Goal: Contribute content

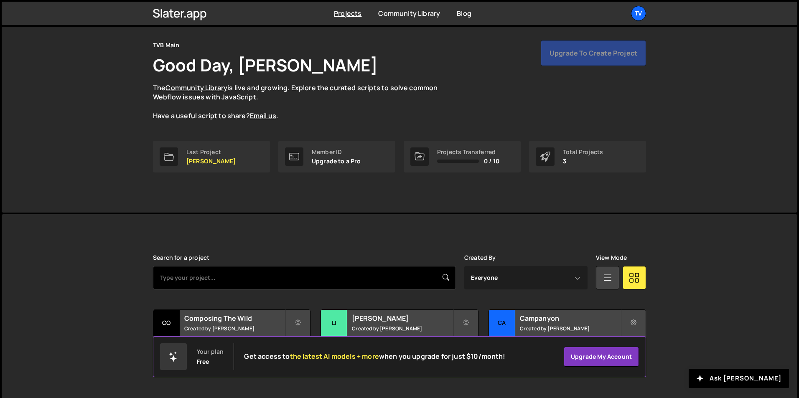
scroll to position [32, 0]
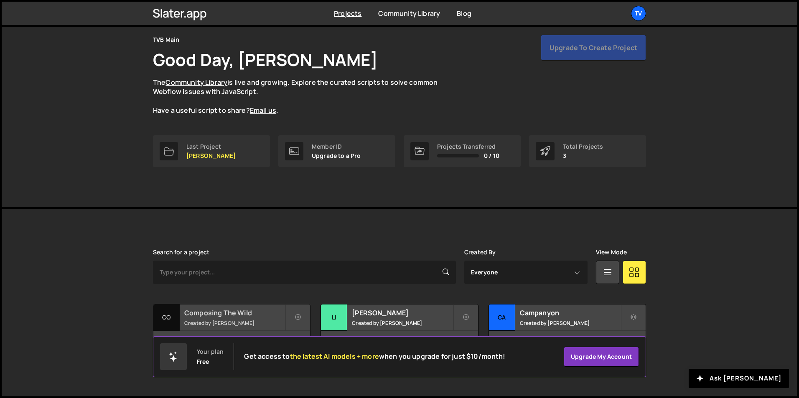
click at [228, 318] on div "Composing The Wild Created by Raj" at bounding box center [231, 318] width 157 height 26
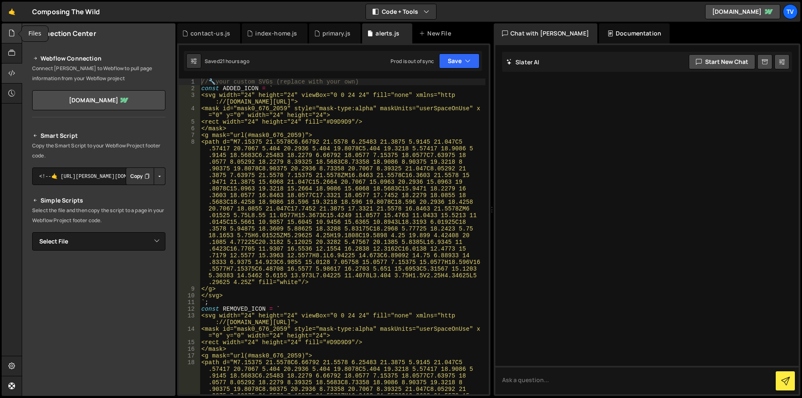
click at [4, 37] on div at bounding box center [12, 33] width 20 height 20
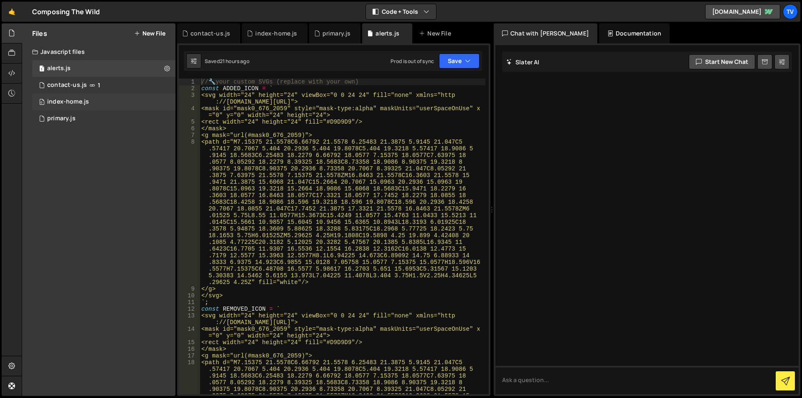
click at [67, 101] on div "index-home.js" at bounding box center [68, 102] width 42 height 8
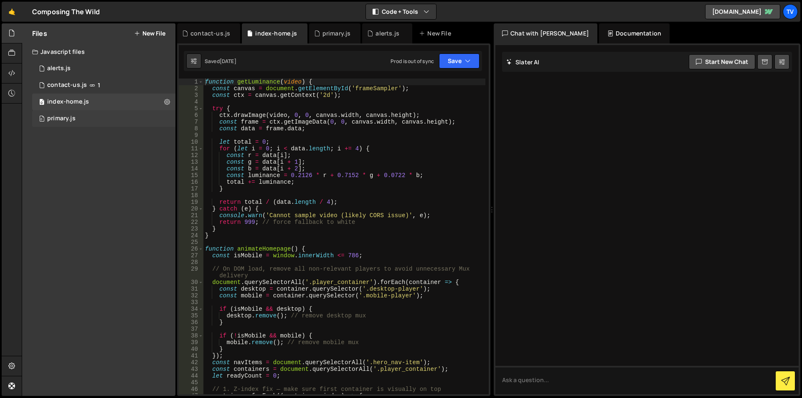
click at [70, 111] on div "0 primary.js 0" at bounding box center [103, 118] width 143 height 17
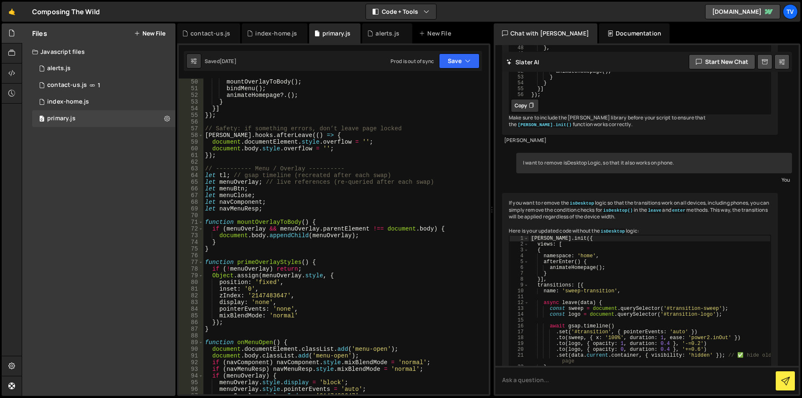
scroll to position [752, 0]
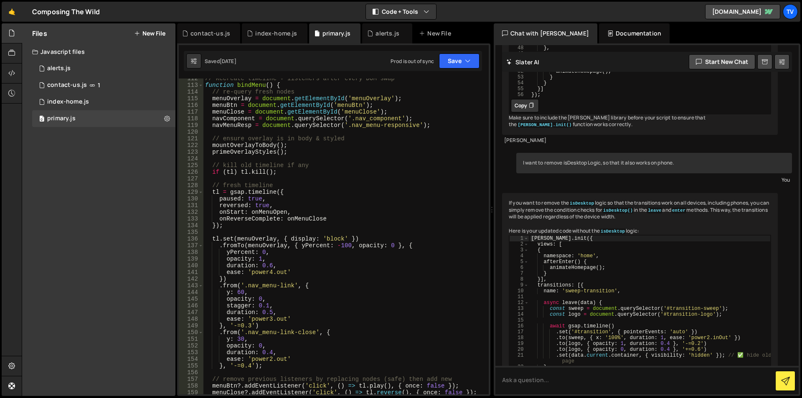
click at [353, 221] on div "// Recreate timeline + listeners after every DOM swap function bindMenu ( ) { /…" at bounding box center [344, 239] width 282 height 329
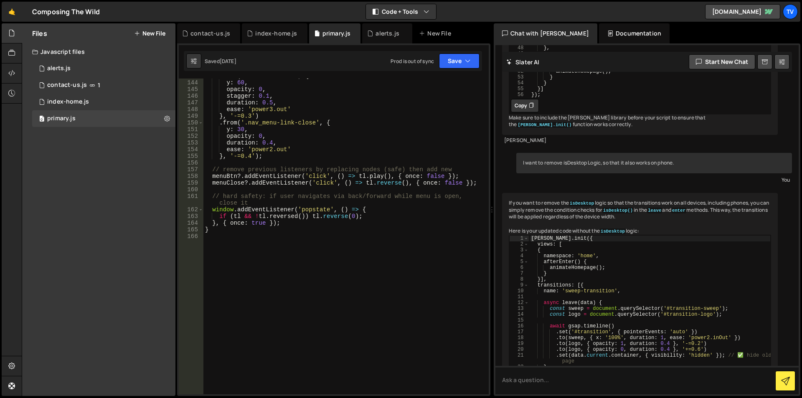
scroll to position [878, 0]
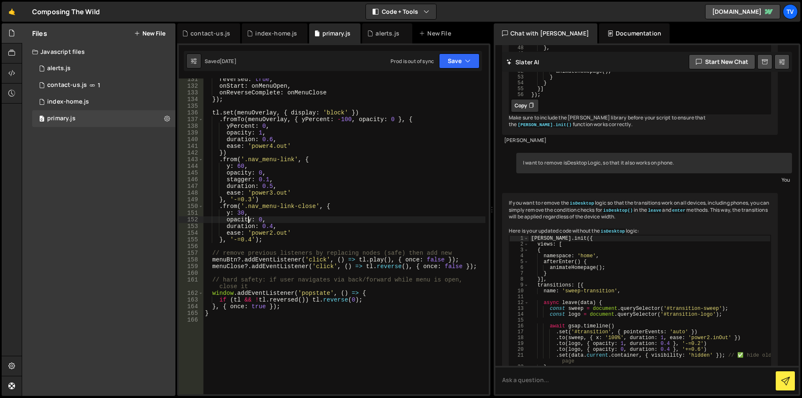
click at [246, 219] on div "reversed : true , onStart : onMenuOpen , onReverseComplete : onMenuClose }) ; t…" at bounding box center [344, 240] width 282 height 329
click at [262, 209] on div "reversed : true , onStart : onMenuOpen , onReverseComplete : onMenuClose }) ; t…" at bounding box center [344, 240] width 282 height 329
click at [272, 202] on div "reversed : true , onStart : onMenuOpen , onReverseComplete : onMenuClose }) ; t…" at bounding box center [344, 240] width 282 height 329
click at [239, 179] on div "reversed : true , onStart : onMenuOpen , onReverseComplete : onMenuClose }) ; t…" at bounding box center [344, 240] width 282 height 329
click at [282, 177] on div "reversed : true , onStart : onMenuOpen , onReverseComplete : onMenuClose }) ; t…" at bounding box center [344, 240] width 282 height 329
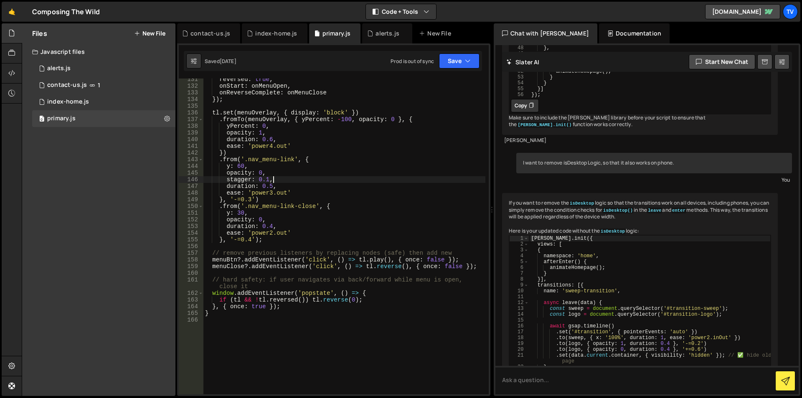
scroll to position [794, 0]
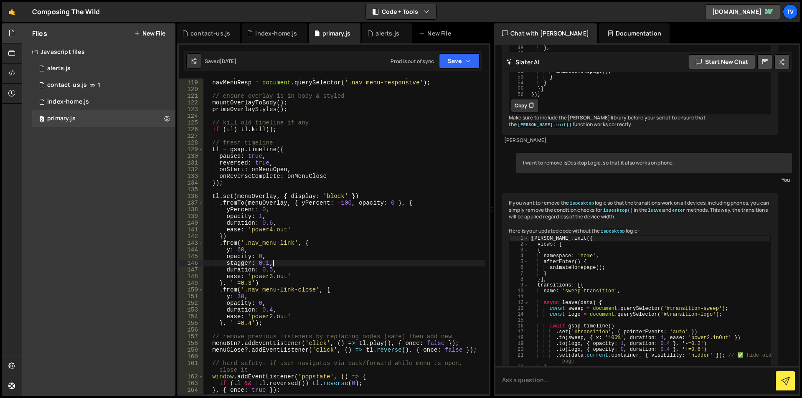
click at [261, 262] on div "navComponent = document . querySelector ( '.nav_component' ) ; navMenuResp = do…" at bounding box center [344, 237] width 282 height 329
click at [259, 251] on div "navComponent = document . querySelector ( '.nav_component' ) ; navMenuResp = do…" at bounding box center [344, 237] width 282 height 329
click at [260, 213] on div "navComponent = document . querySelector ( '.nav_component' ) ; navMenuResp = do…" at bounding box center [344, 237] width 282 height 329
click at [241, 163] on div "navComponent = document . querySelector ( '.nav_component' ) ; navMenuResp = do…" at bounding box center [344, 237] width 282 height 329
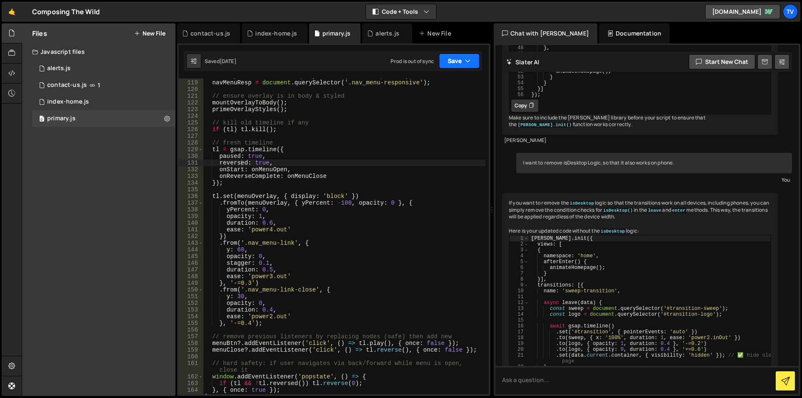
click at [454, 61] on button "Save" at bounding box center [459, 60] width 41 height 15
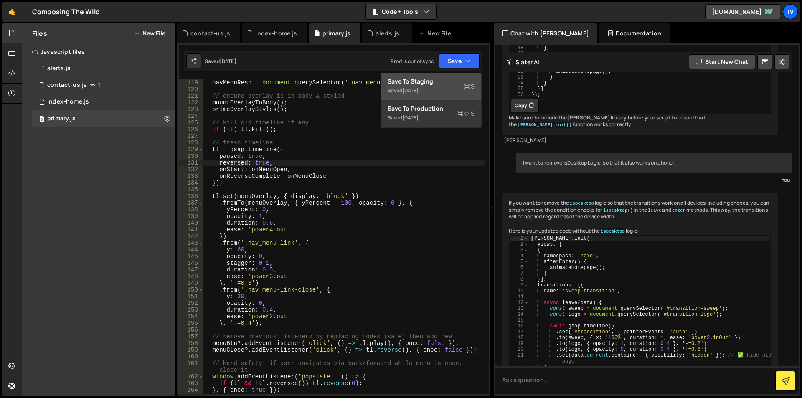
click at [453, 84] on div "Save to Staging S" at bounding box center [431, 81] width 87 height 8
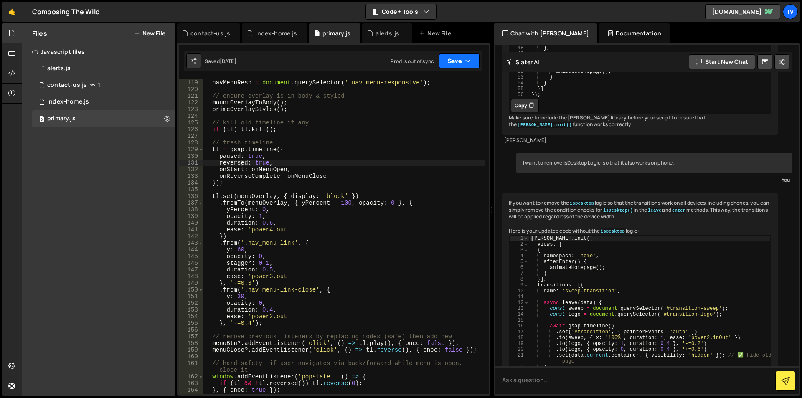
click at [454, 56] on button "Save" at bounding box center [459, 60] width 41 height 15
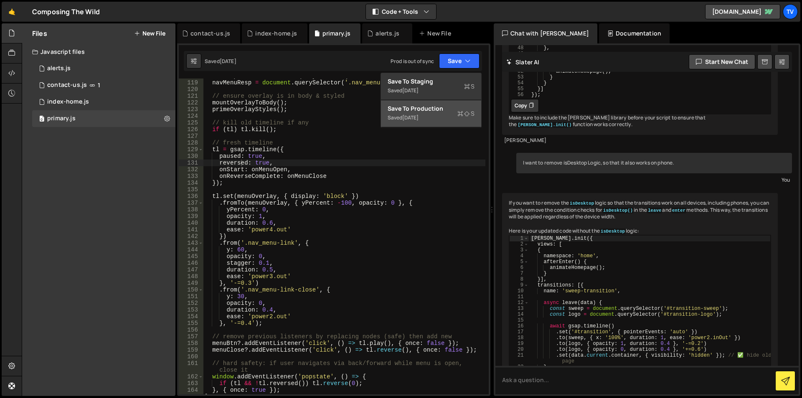
click at [451, 118] on div "Saved [DATE]" at bounding box center [431, 118] width 87 height 10
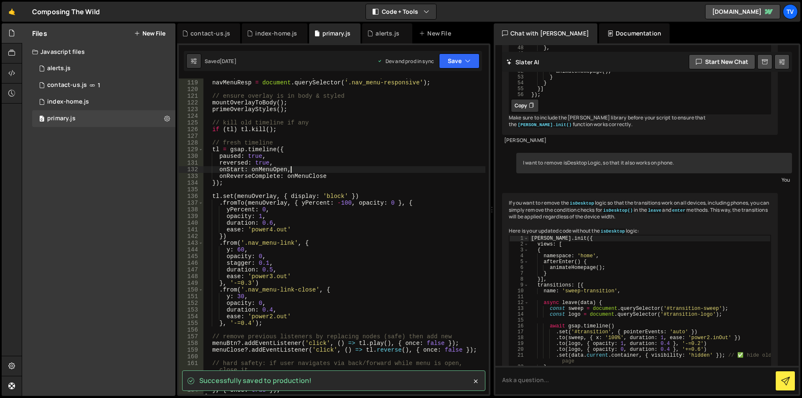
click at [410, 171] on div "navComponent = document . querySelector ( '.nav_component' ) ; navMenuResp = do…" at bounding box center [344, 237] width 282 height 329
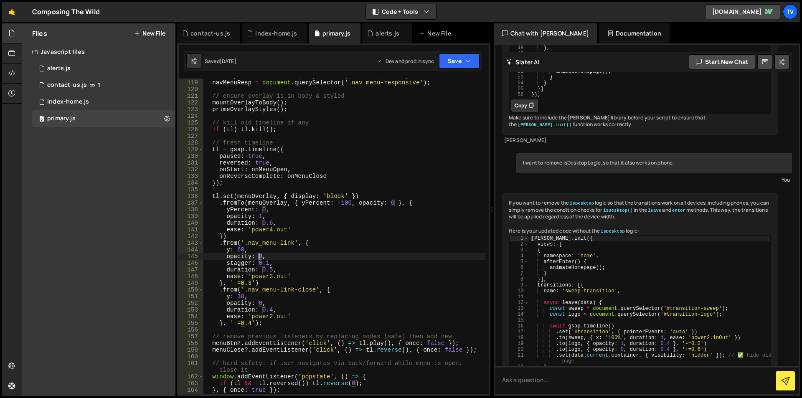
click at [259, 256] on div "navComponent = document . querySelector ( '.nav_component' ) ; navMenuResp = do…" at bounding box center [344, 237] width 282 height 329
click at [267, 254] on div "navComponent = document . querySelector ( '.nav_component' ) ; navMenuResp = do…" at bounding box center [344, 237] width 282 height 329
click at [454, 59] on button "Save" at bounding box center [459, 60] width 41 height 15
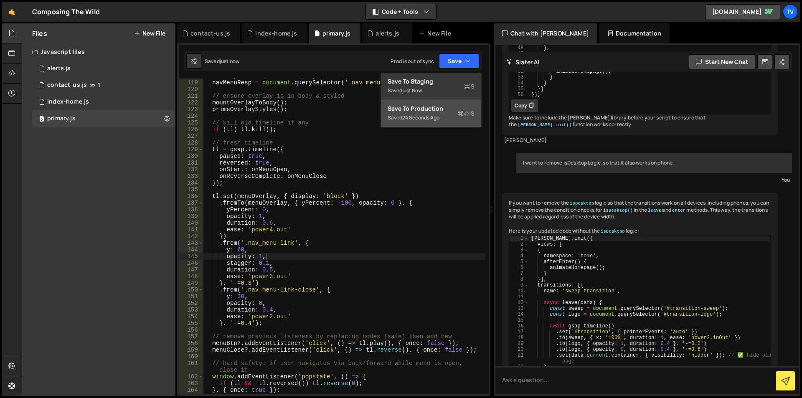
click at [457, 104] on div "Save to Production S" at bounding box center [431, 108] width 87 height 8
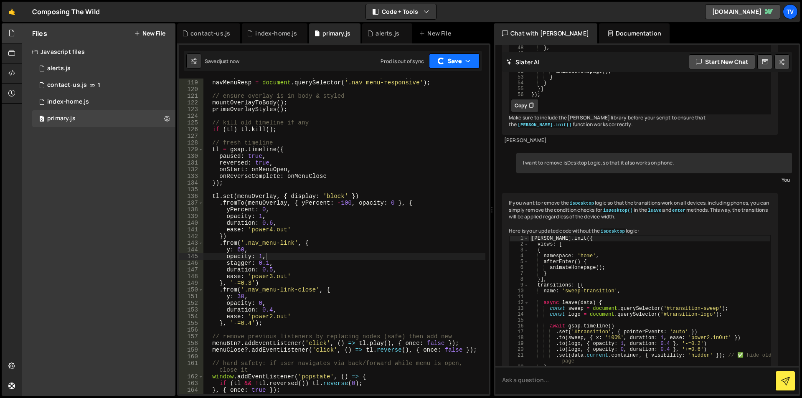
click at [461, 58] on button "Save" at bounding box center [454, 60] width 51 height 15
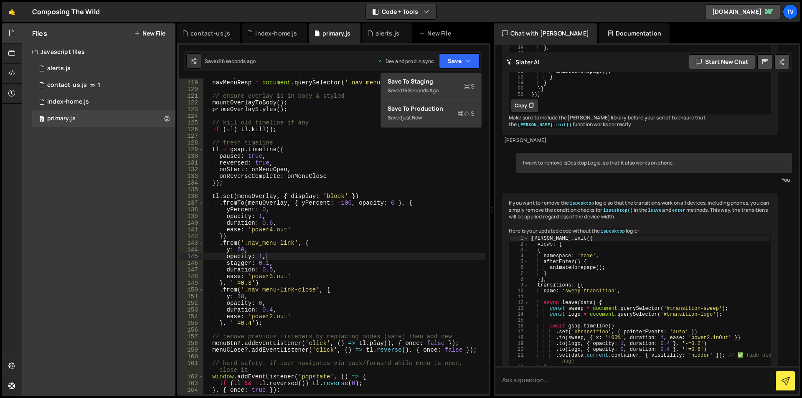
click at [273, 254] on div "navComponent = document . querySelector ( '.nav_component' ) ; navMenuResp = do…" at bounding box center [344, 237] width 282 height 329
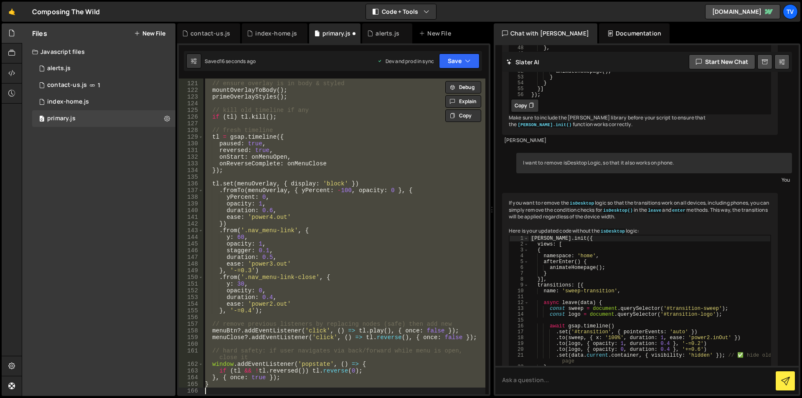
scroll to position [807, 0]
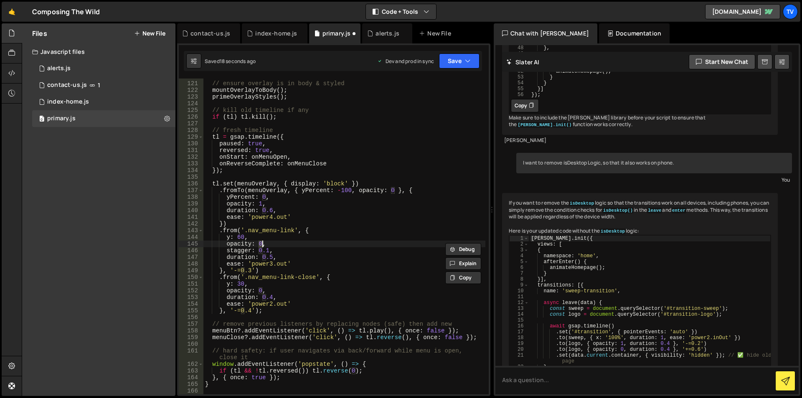
click at [287, 237] on div "// ensure overlay is in body & styled mountOverlayToBody ( ) ; primeOverlayStyl…" at bounding box center [344, 238] width 282 height 329
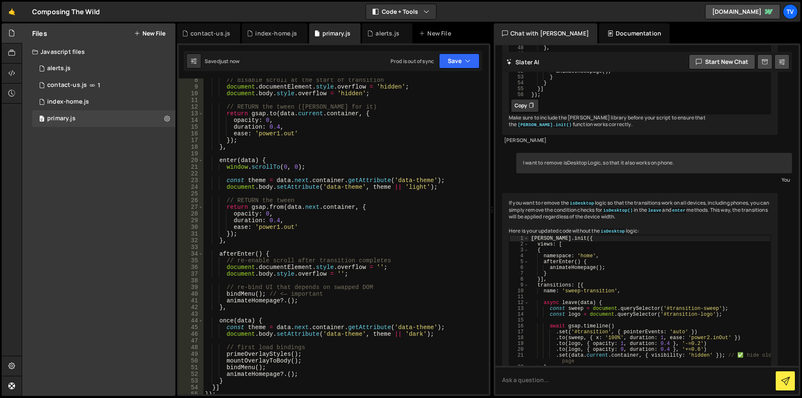
scroll to position [0, 0]
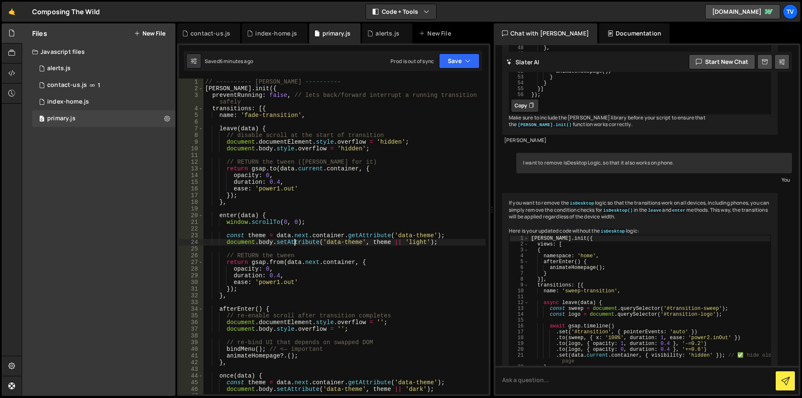
click at [294, 241] on div "// ---------- [PERSON_NAME] ---------- [PERSON_NAME] . init ({ preventRunning :…" at bounding box center [344, 243] width 282 height 329
type textarea "document.body.setAttribute('data-theme', theme || 'light');"
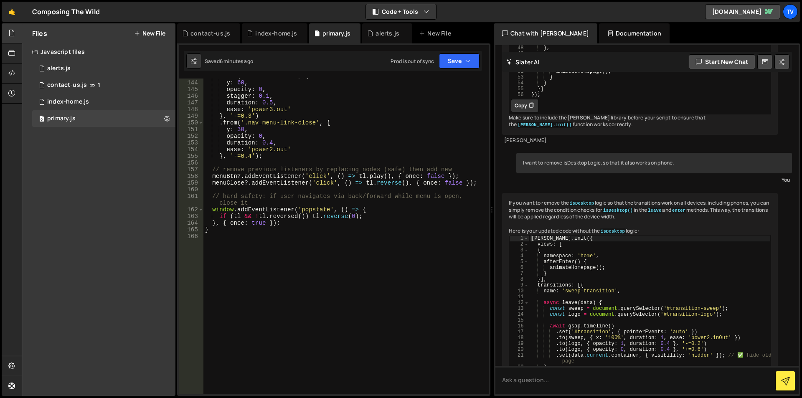
scroll to position [962, 0]
